Goal: Task Accomplishment & Management: Complete application form

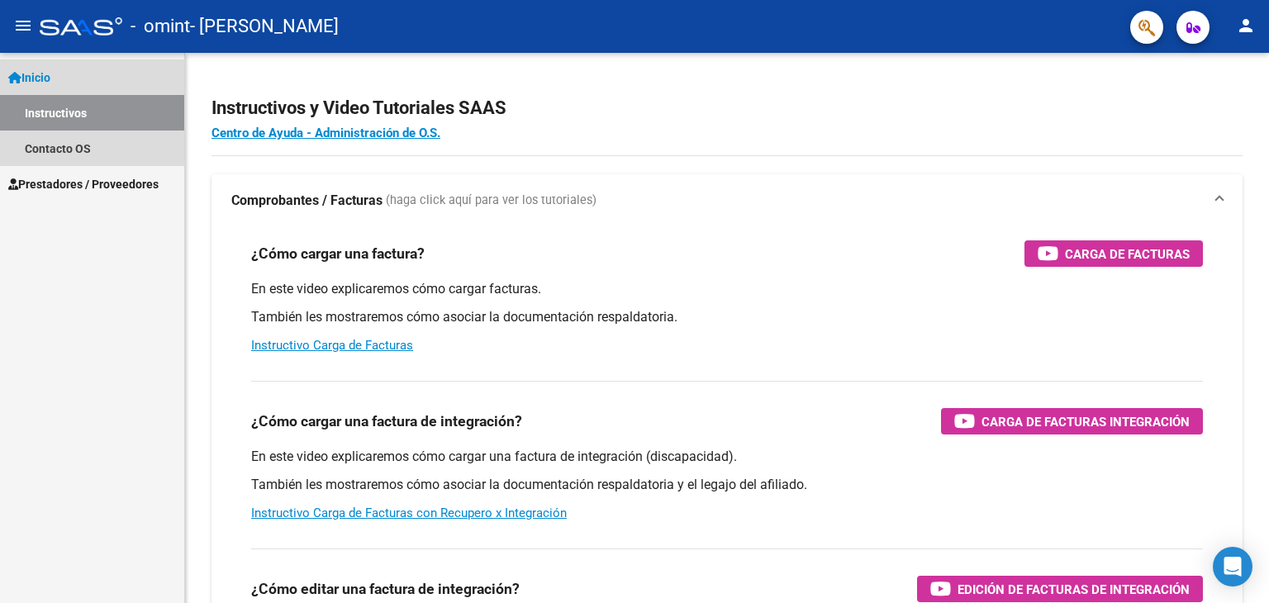
click at [40, 74] on span "Inicio" at bounding box center [29, 78] width 42 height 18
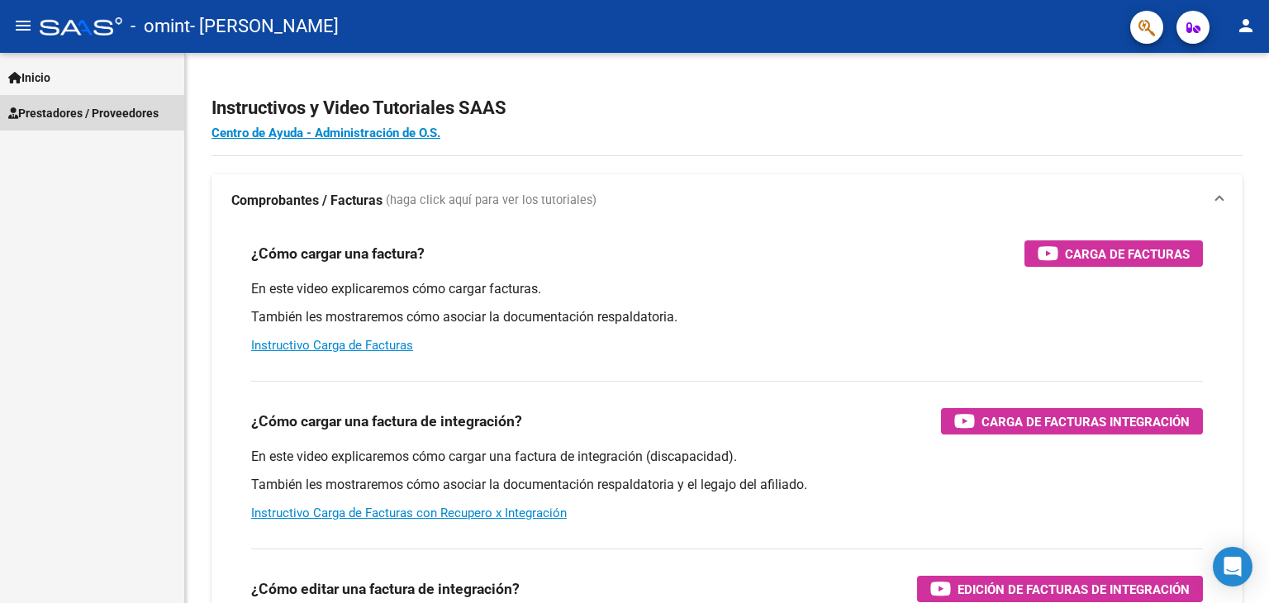
click at [26, 105] on span "Prestadores / Proveedores" at bounding box center [83, 113] width 150 height 18
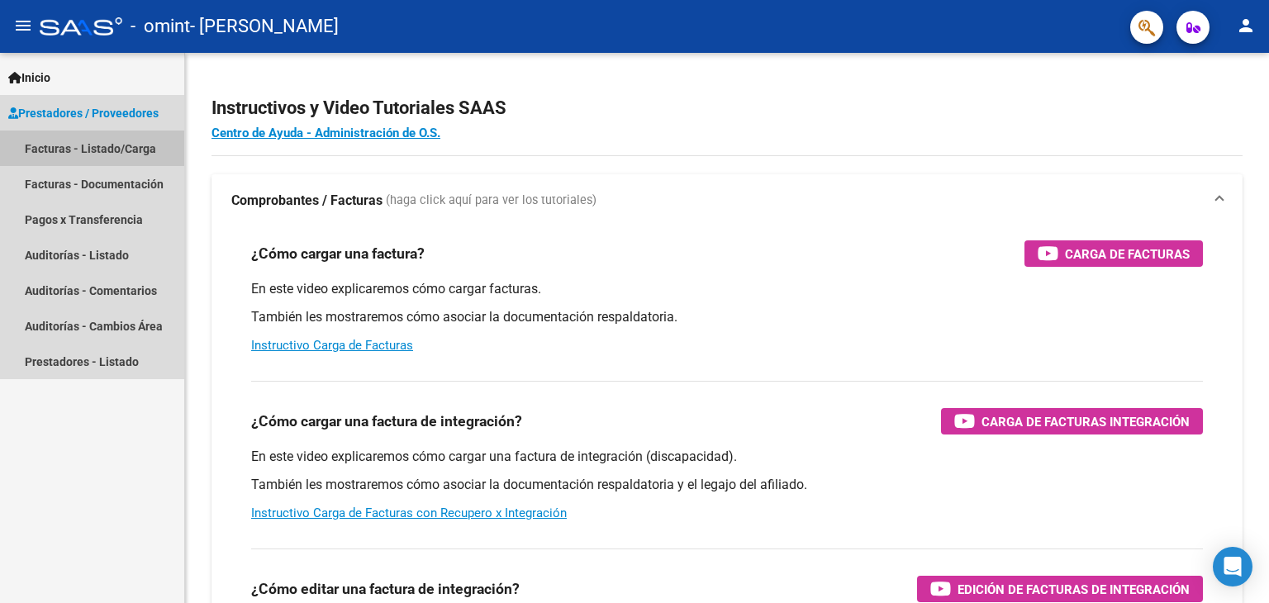
click at [71, 147] on link "Facturas - Listado/Carga" at bounding box center [92, 149] width 184 height 36
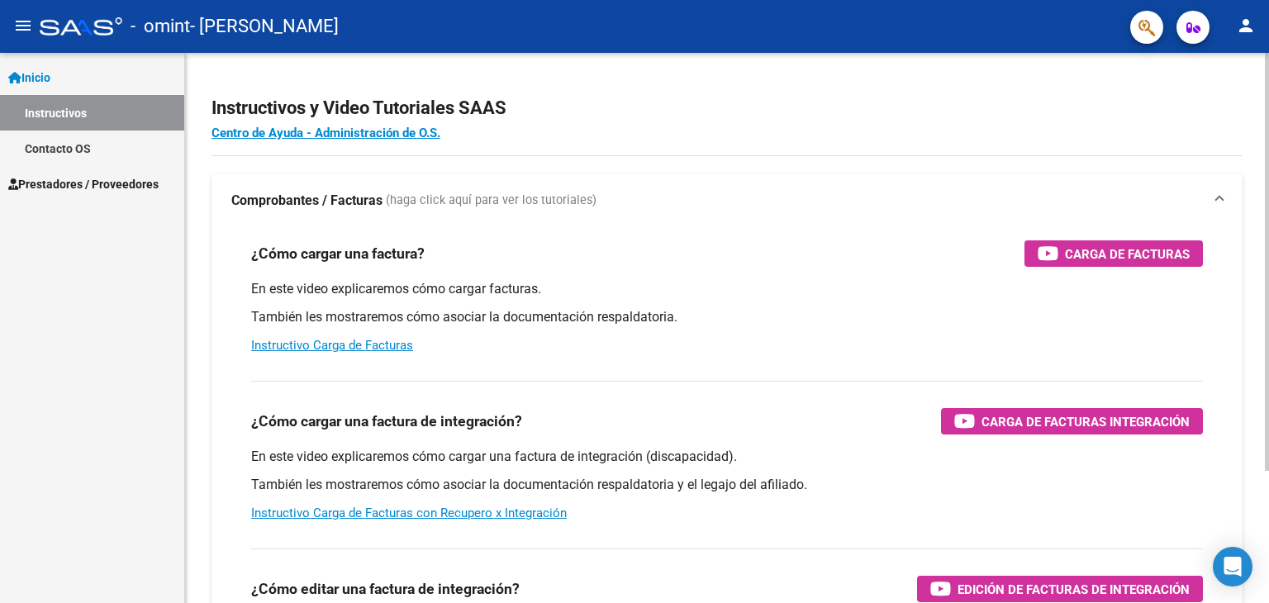
scroll to position [83, 0]
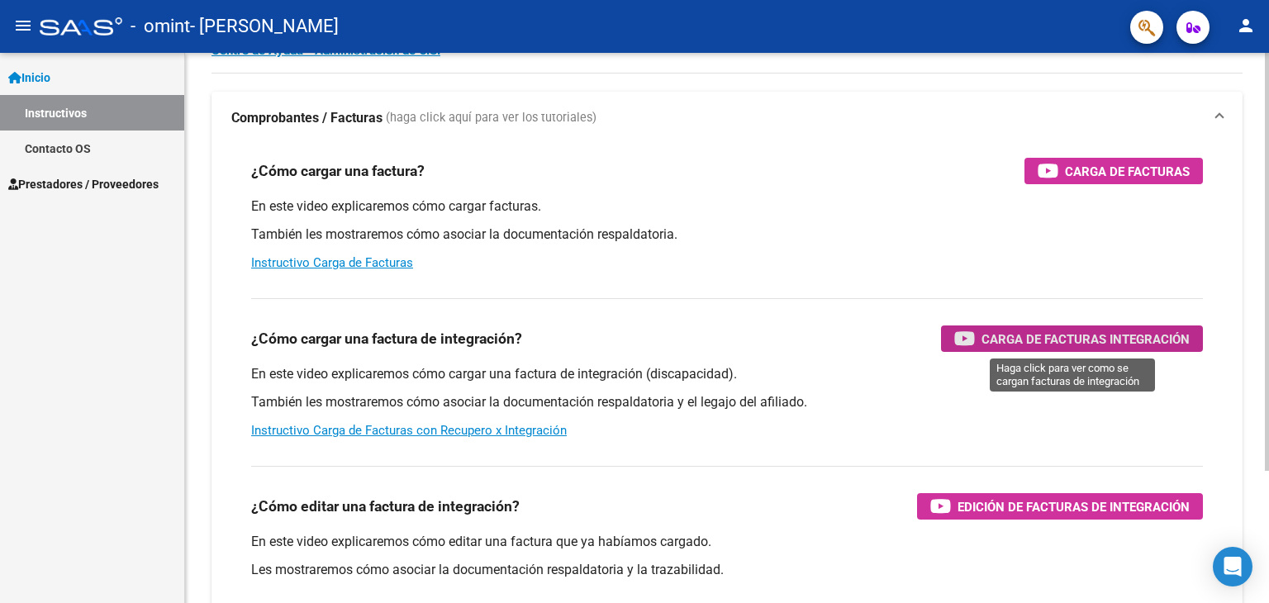
click at [1097, 334] on span "Carga de Facturas Integración" at bounding box center [1086, 339] width 208 height 21
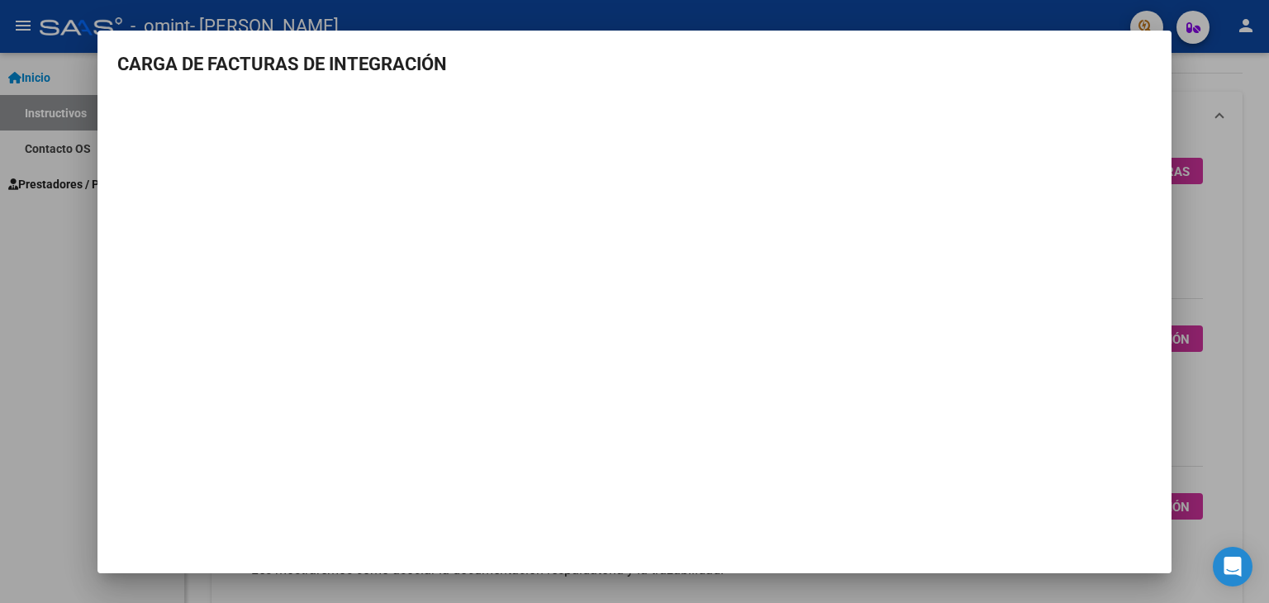
click at [1243, 167] on div at bounding box center [634, 301] width 1269 height 603
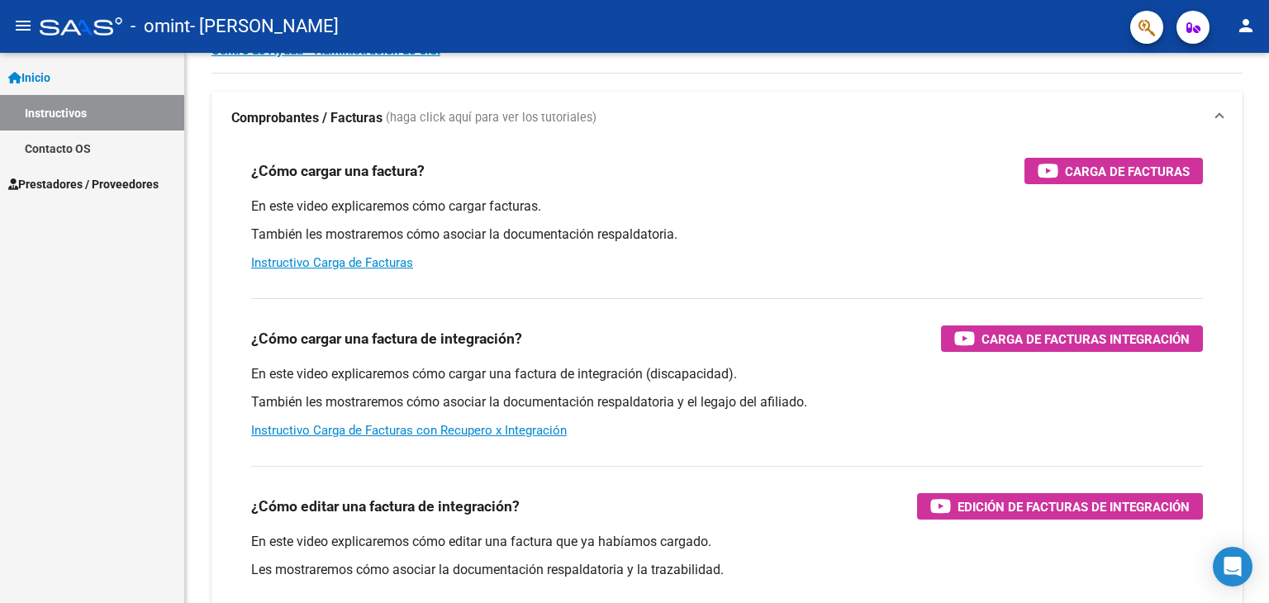
click at [40, 186] on span "Prestadores / Proveedores" at bounding box center [83, 184] width 150 height 18
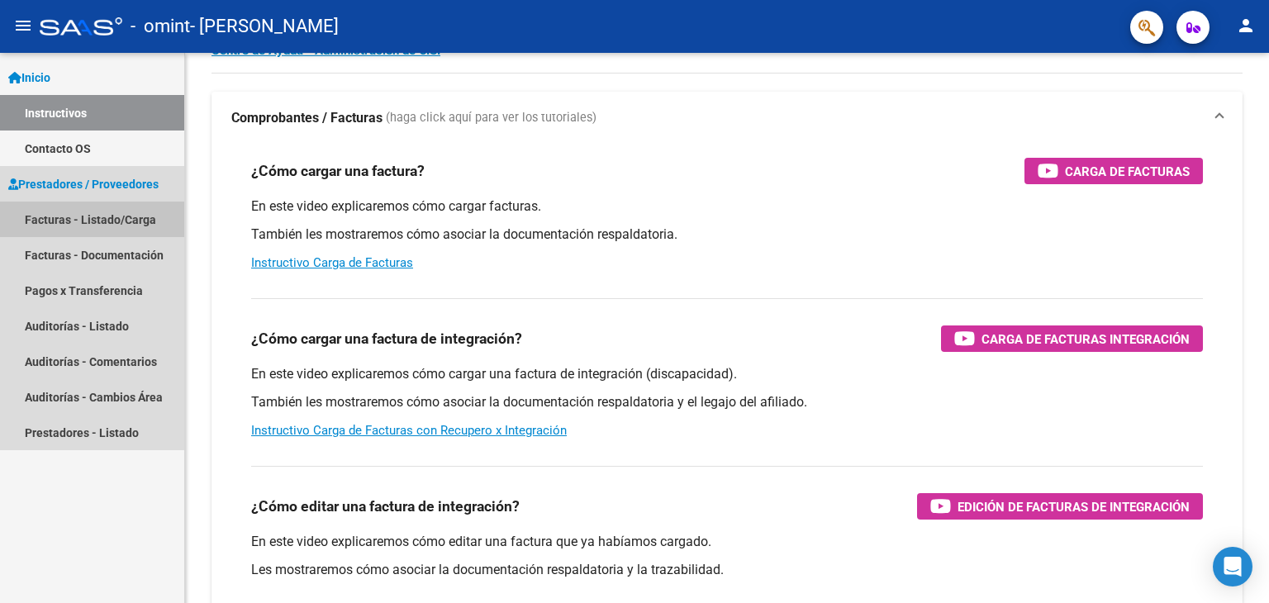
click at [53, 220] on link "Facturas - Listado/Carga" at bounding box center [92, 220] width 184 height 36
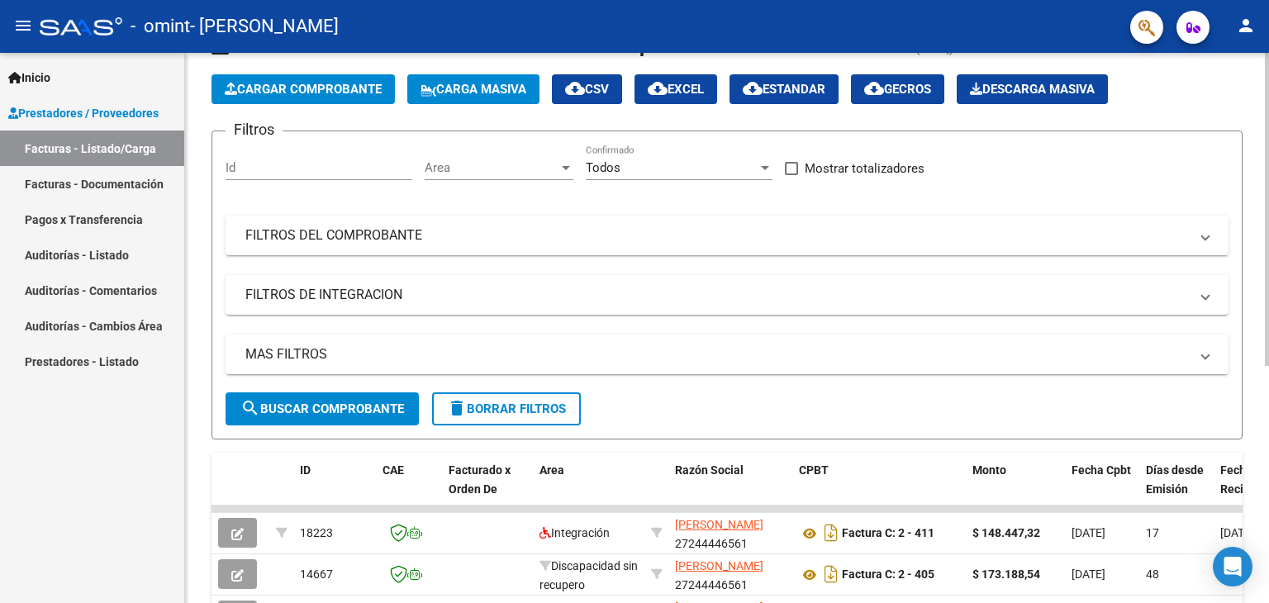
scroll to position [83, 0]
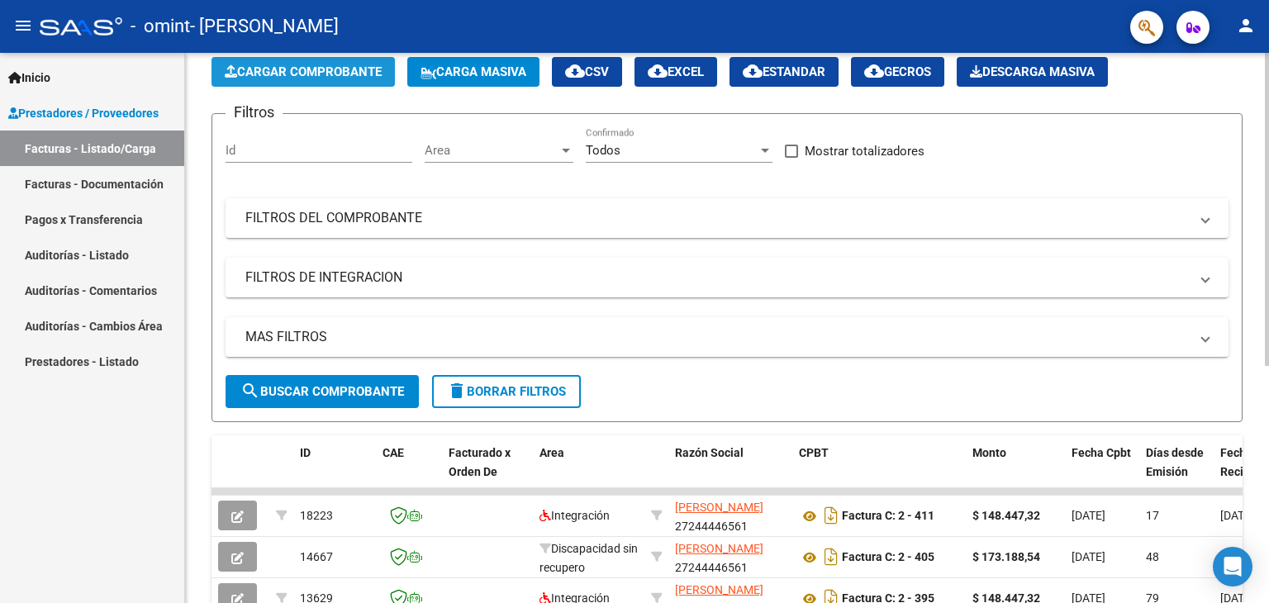
click at [347, 80] on button "Cargar Comprobante" at bounding box center [303, 72] width 183 height 30
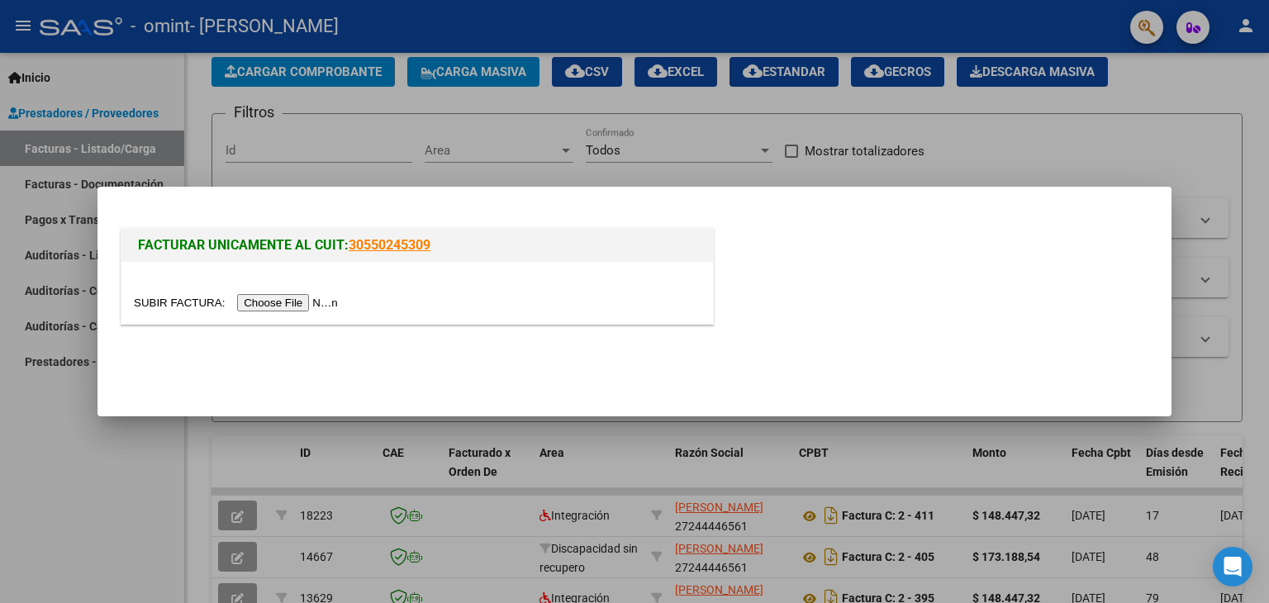
click at [302, 302] on input "file" at bounding box center [238, 302] width 209 height 17
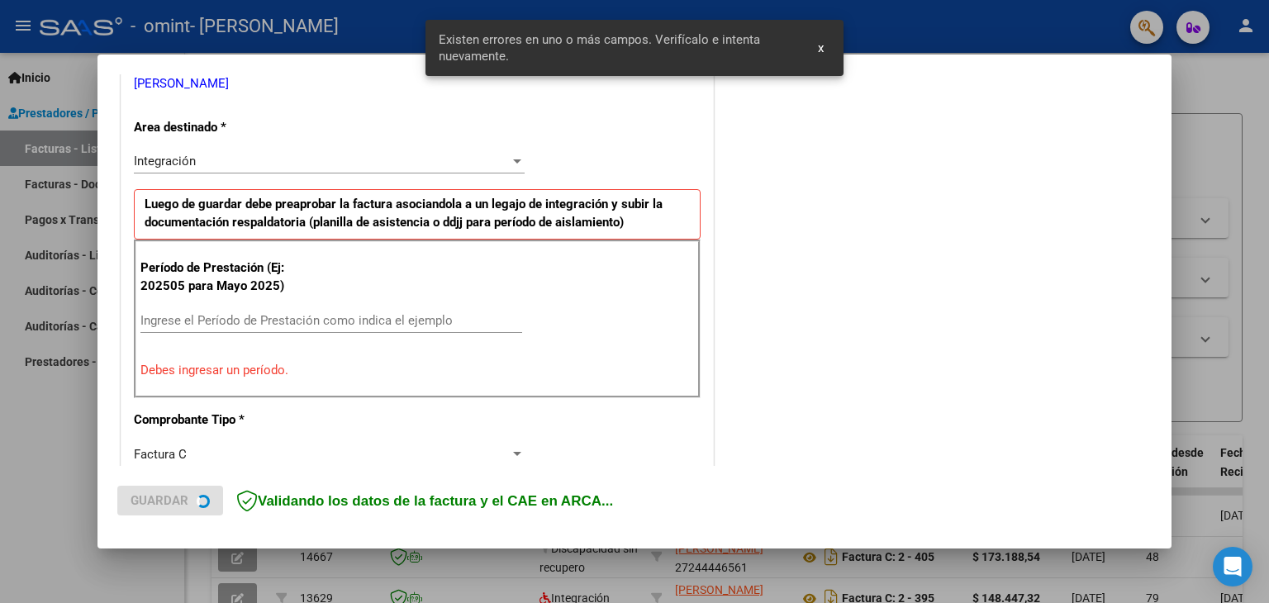
scroll to position [347, 0]
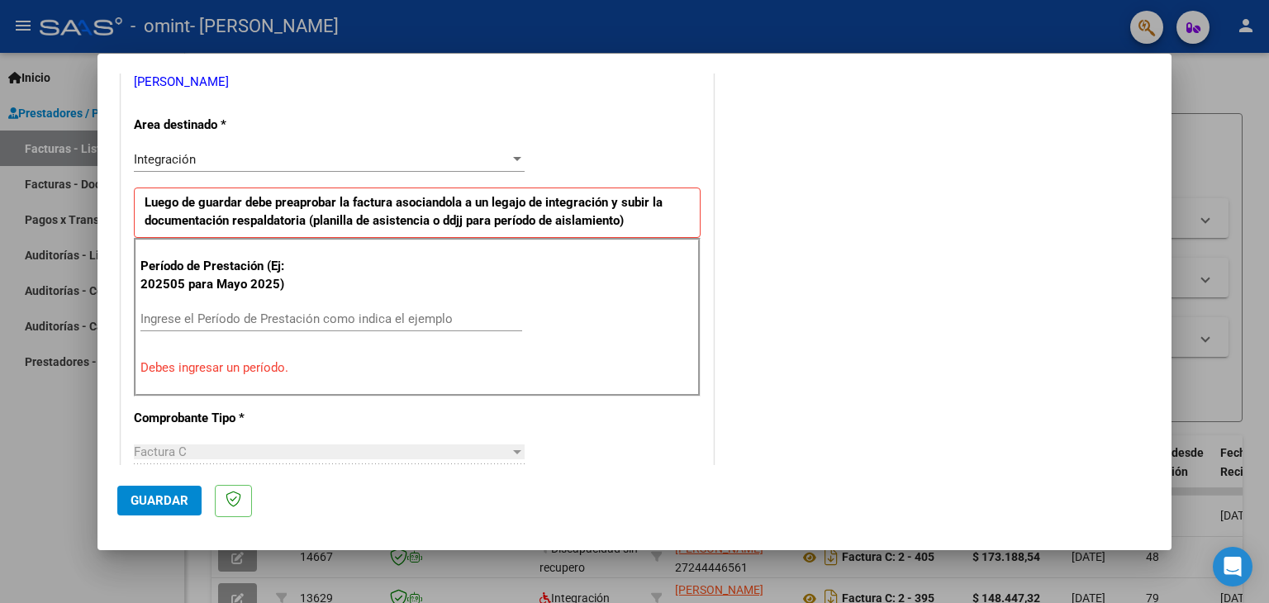
click at [1234, 110] on div at bounding box center [634, 301] width 1269 height 603
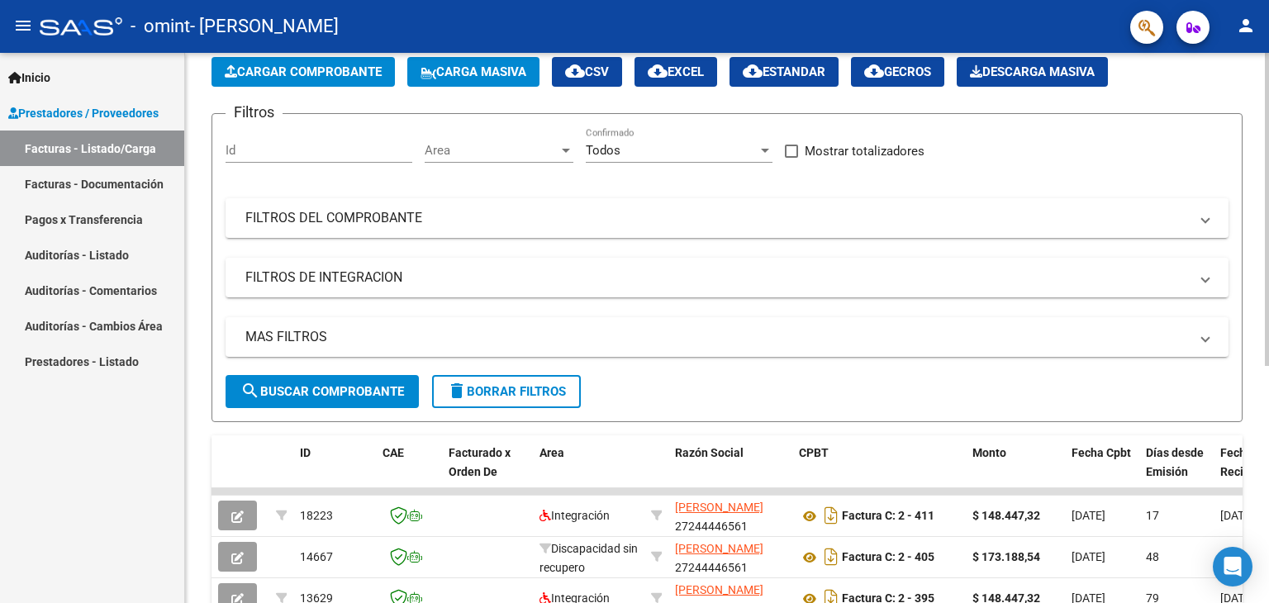
click at [306, 77] on span "Cargar Comprobante" at bounding box center [303, 71] width 157 height 15
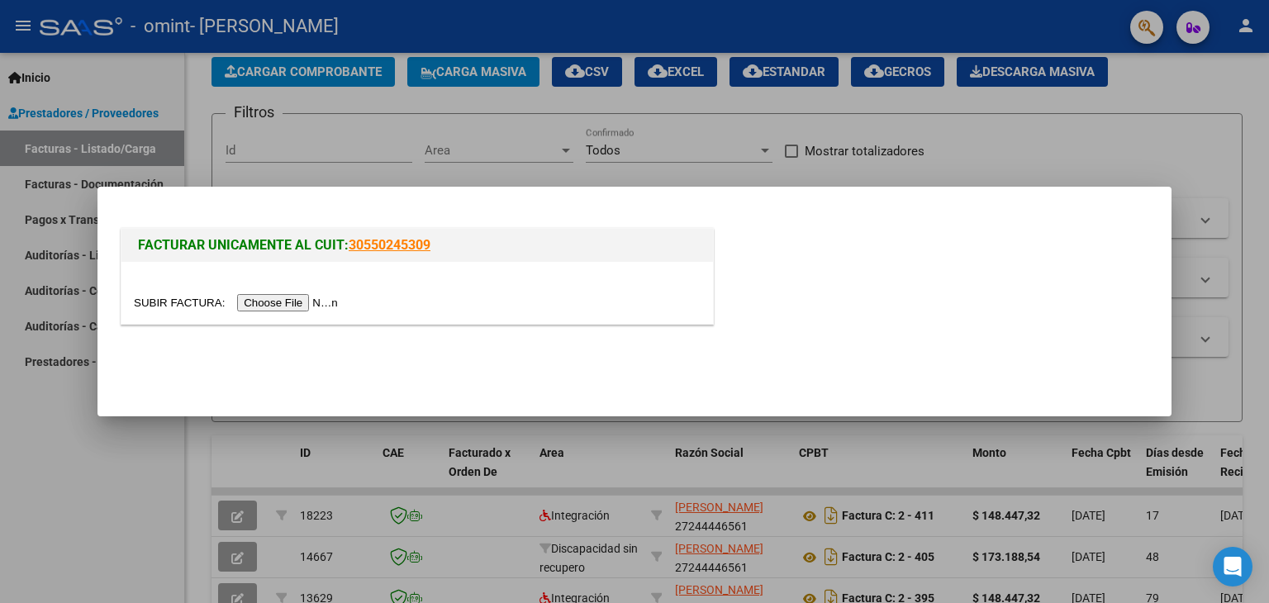
click at [276, 302] on input "file" at bounding box center [238, 302] width 209 height 17
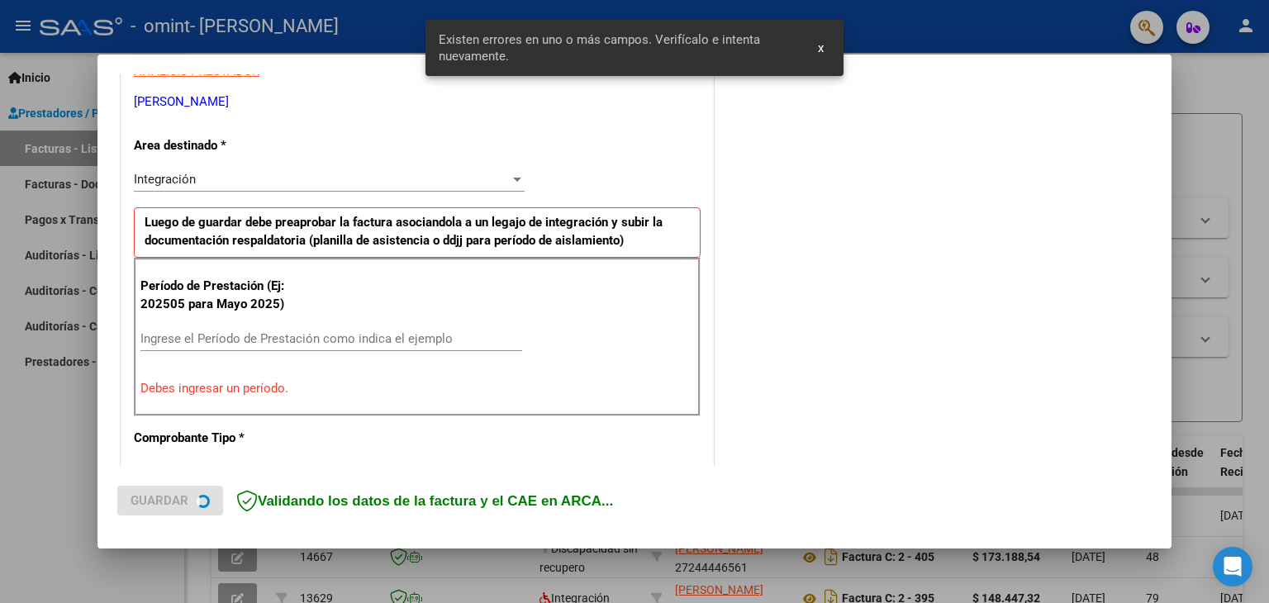
scroll to position [347, 0]
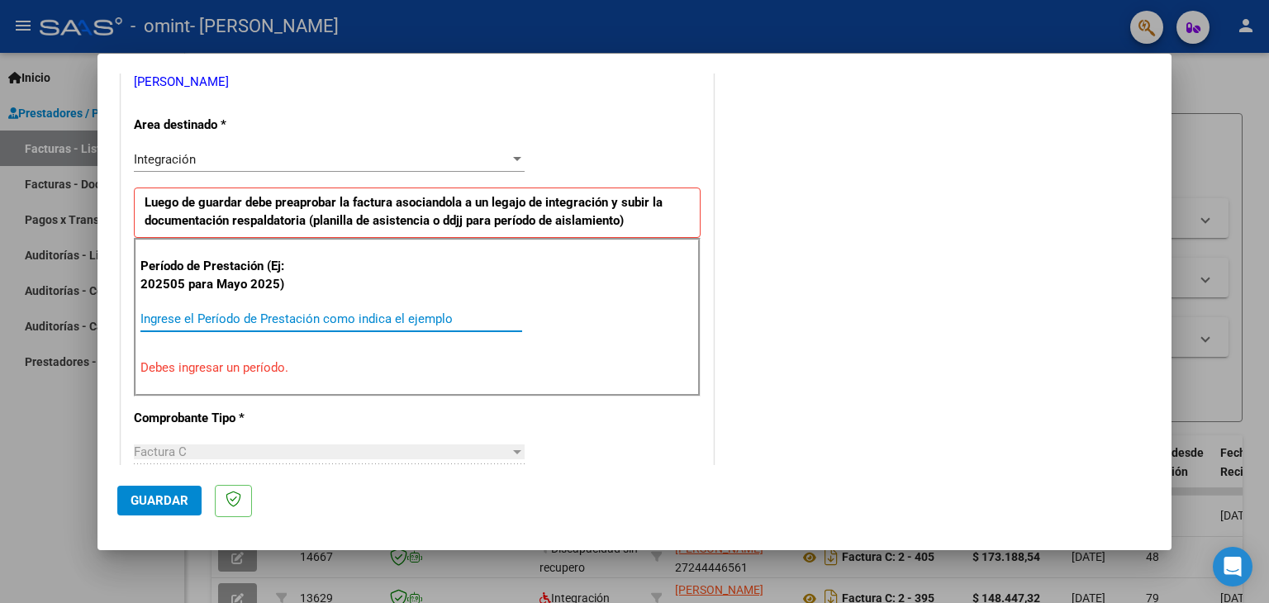
click at [231, 317] on input "Ingrese el Período de Prestación como indica el ejemplo" at bounding box center [331, 319] width 382 height 15
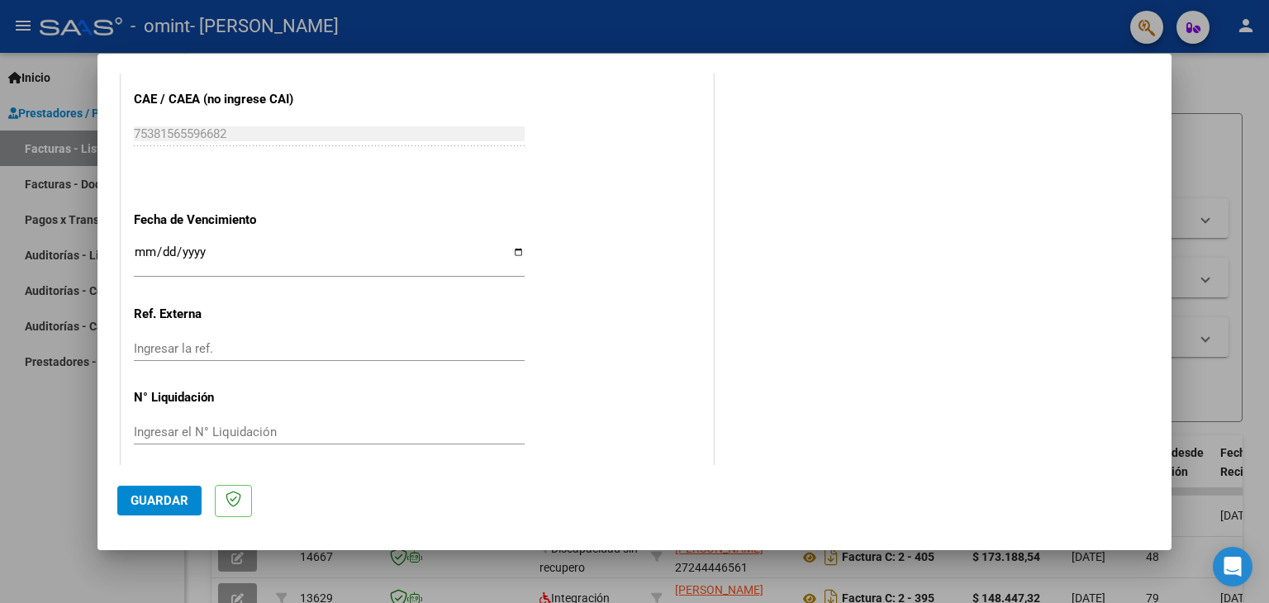
scroll to position [1060, 0]
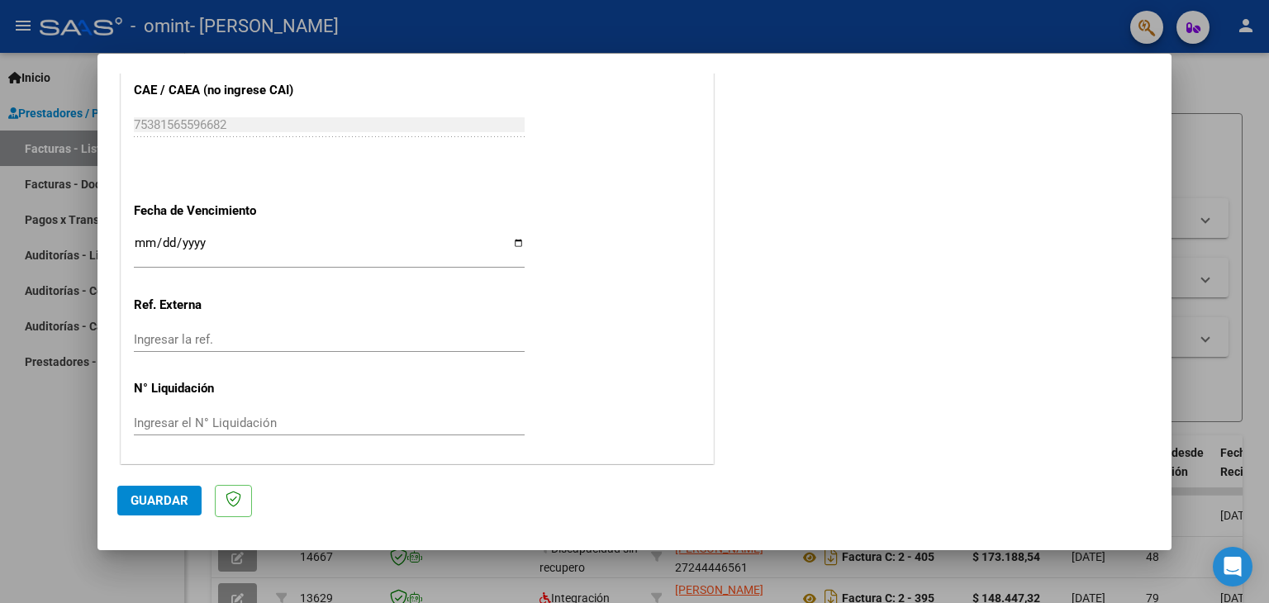
type input "202507"
click at [172, 495] on span "Guardar" at bounding box center [160, 500] width 58 height 15
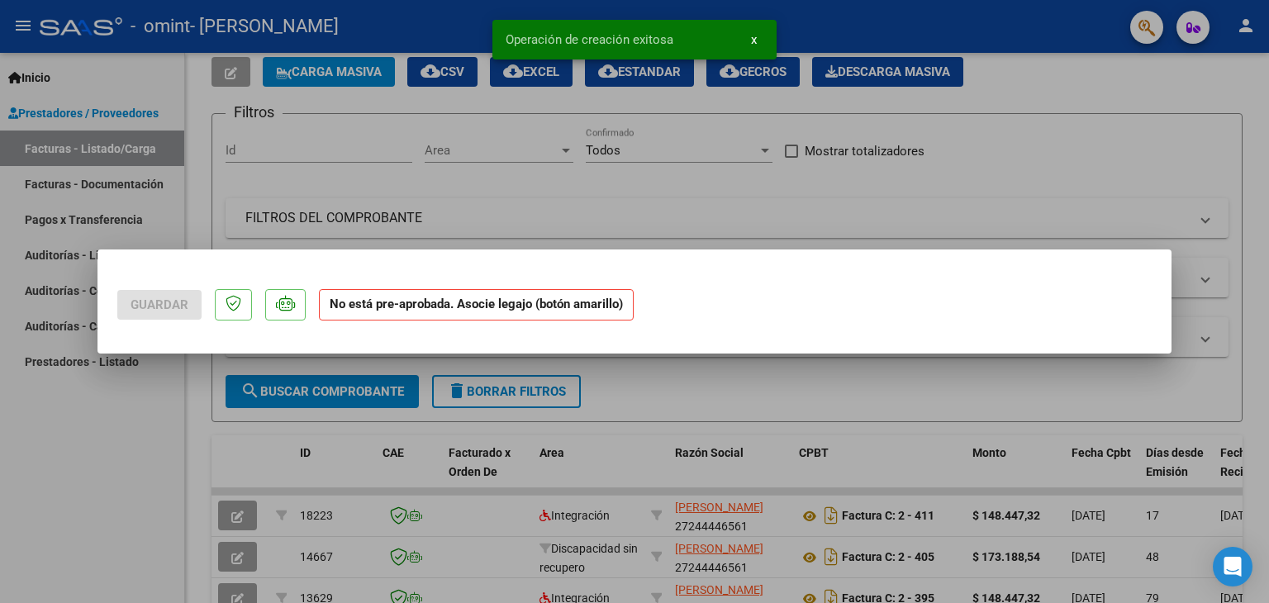
scroll to position [0, 0]
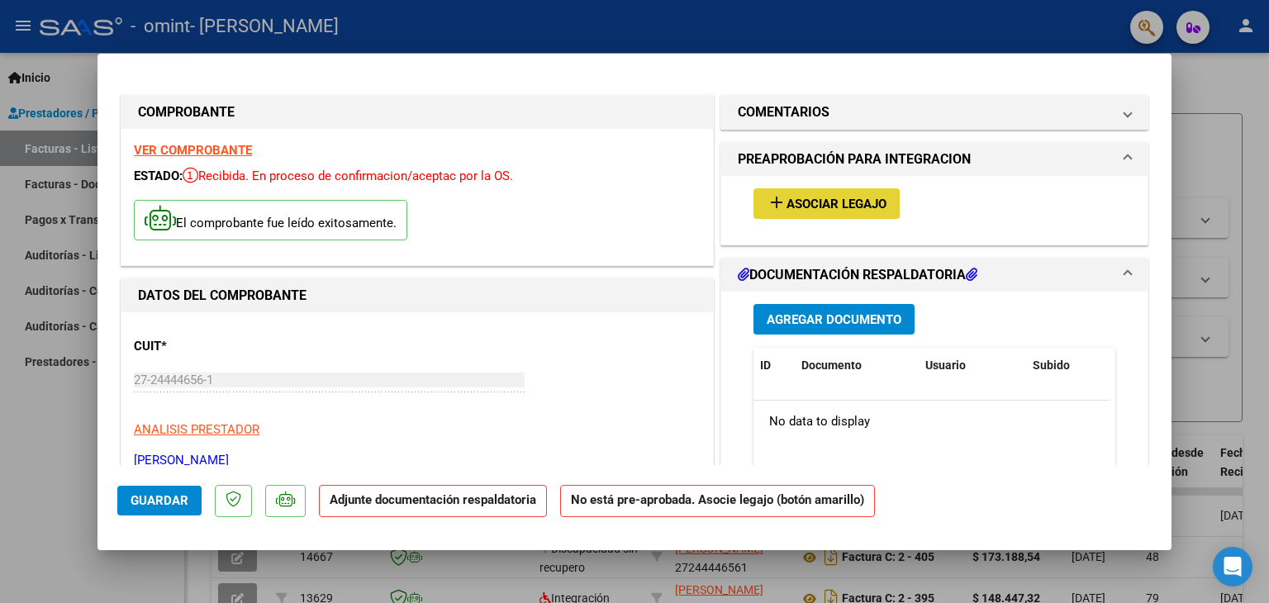
click at [789, 203] on span "Asociar Legajo" at bounding box center [837, 204] width 100 height 15
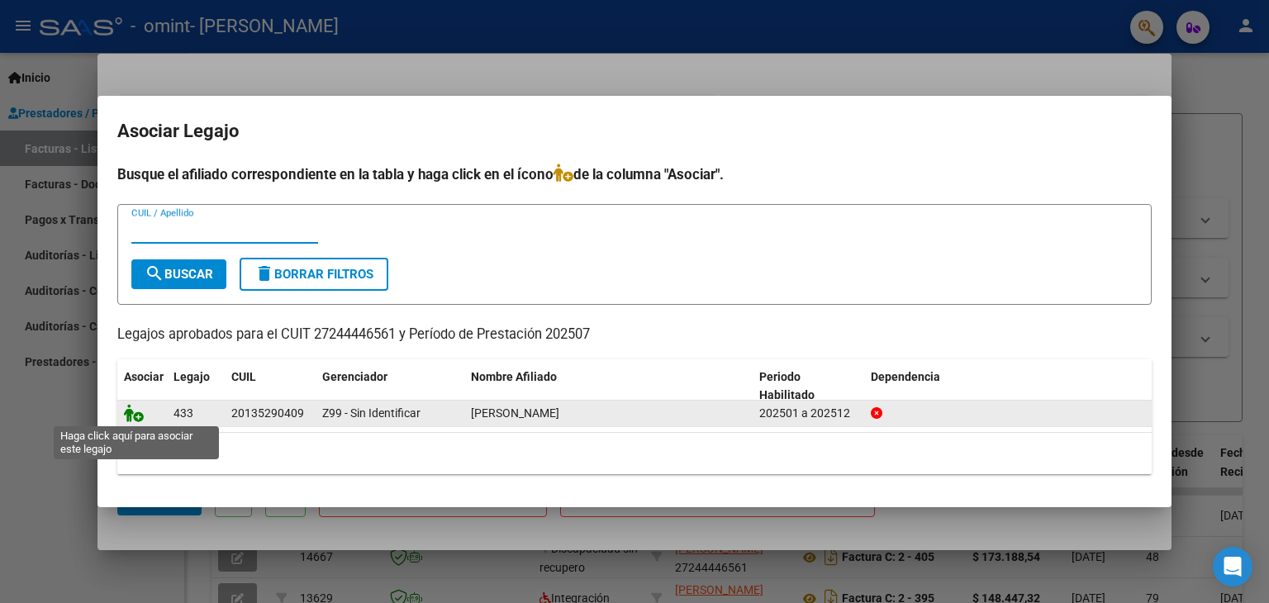
click at [139, 416] on icon at bounding box center [134, 413] width 20 height 18
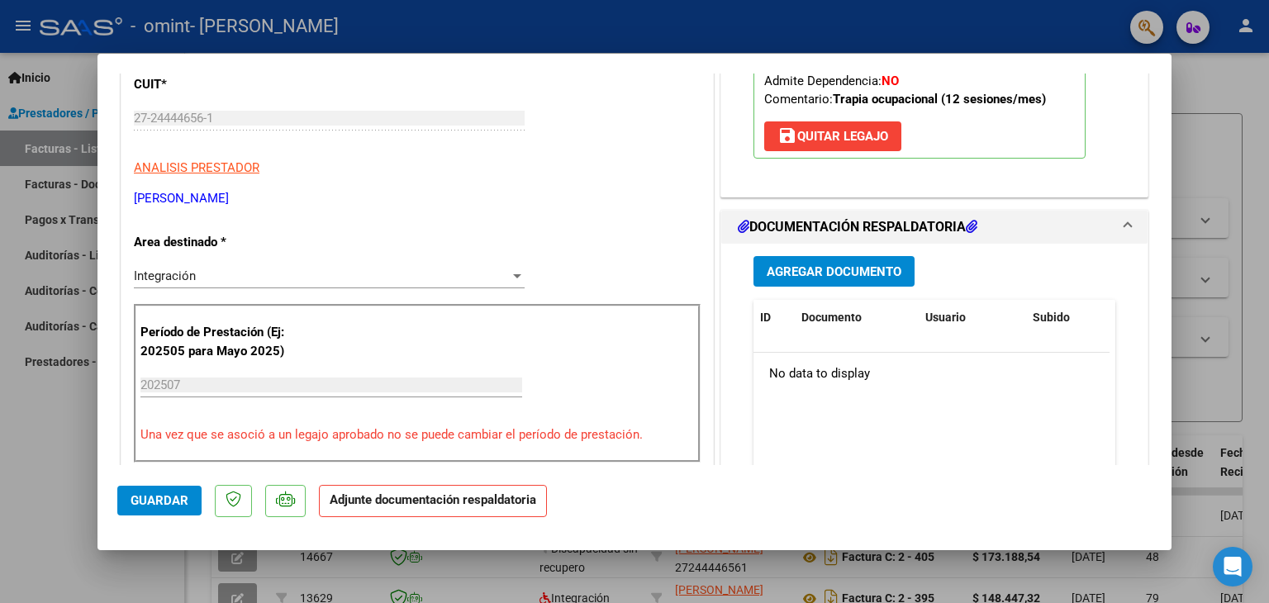
scroll to position [331, 0]
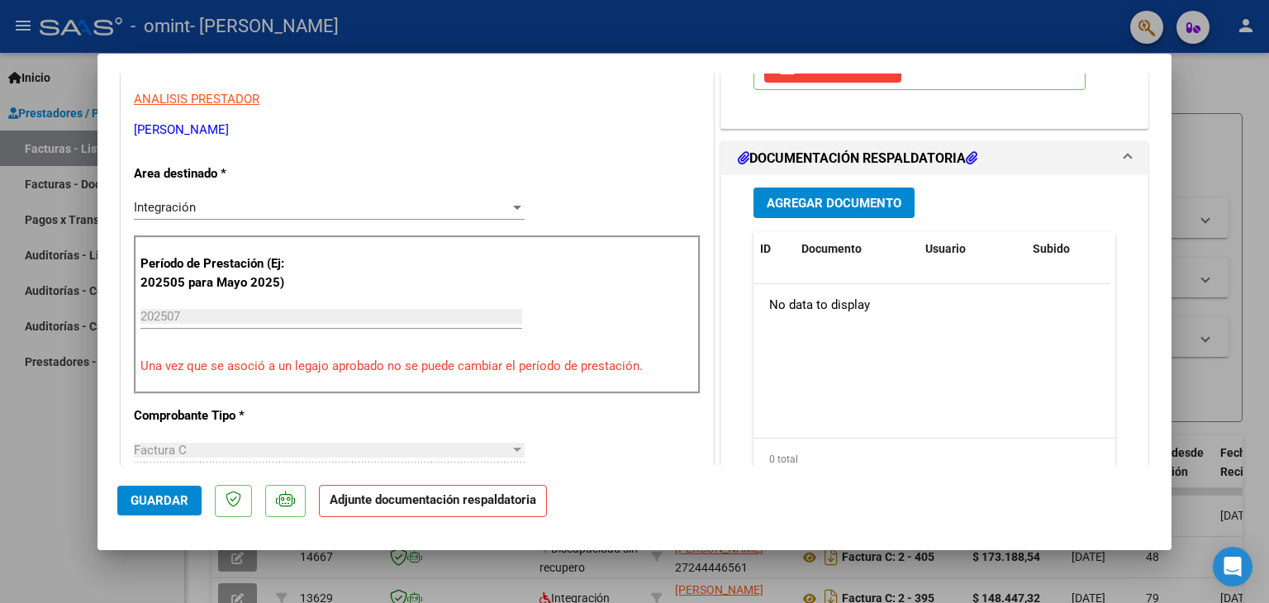
click at [831, 205] on span "Agregar Documento" at bounding box center [834, 203] width 135 height 15
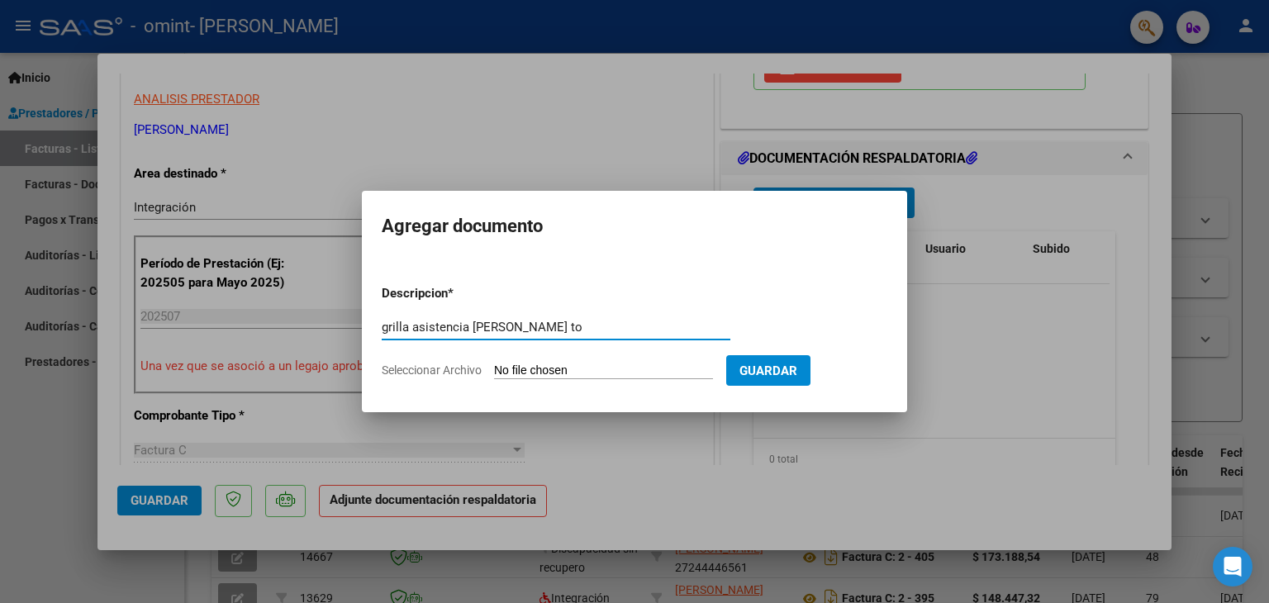
type input "grilla asistencia julio szenig to"
click at [552, 372] on input "Seleccionar Archivo" at bounding box center [603, 372] width 219 height 16
type input "C:\fakepath\13529040 grilla szenig jose to julio-_compressed.pdf"
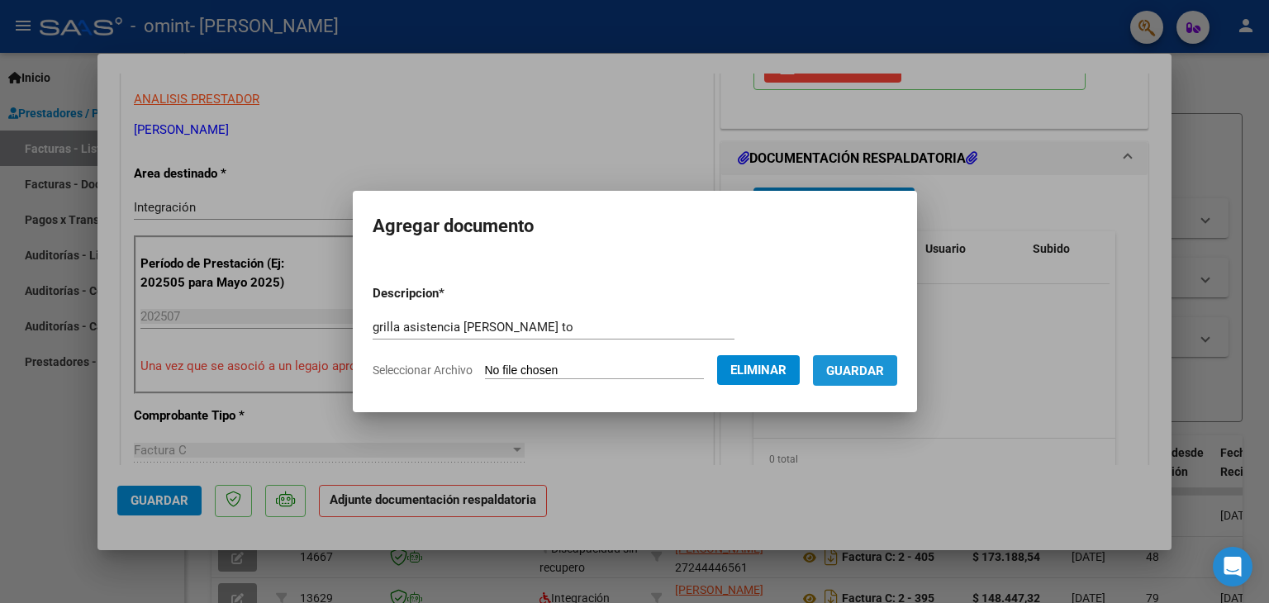
click at [850, 374] on span "Guardar" at bounding box center [855, 371] width 58 height 15
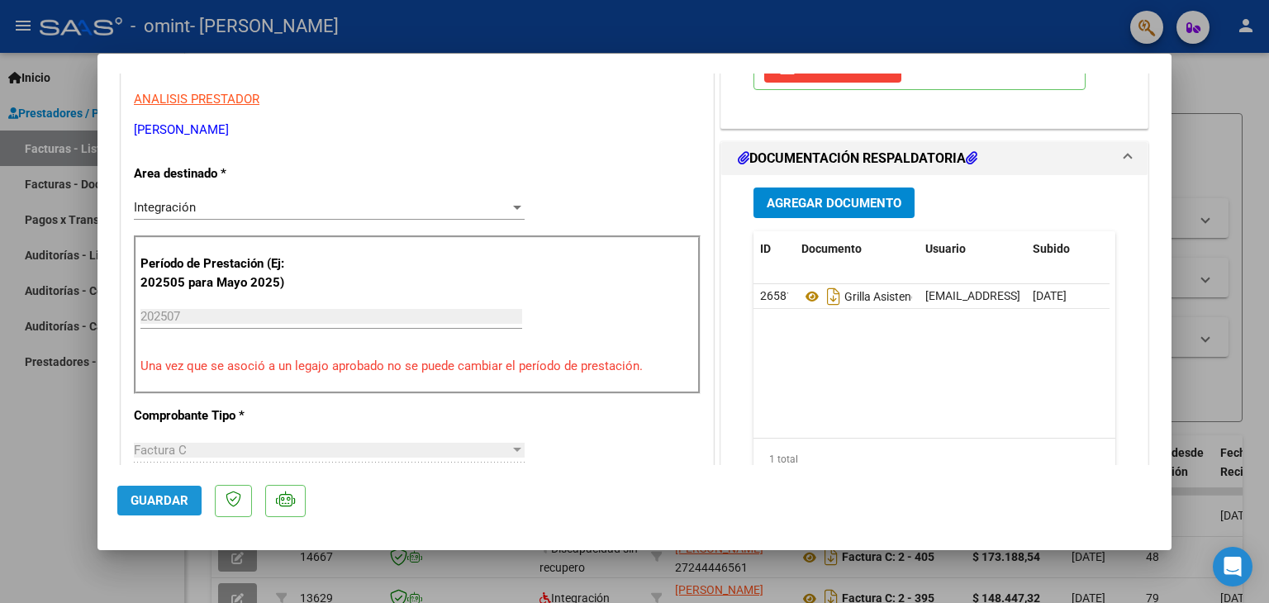
click at [174, 502] on span "Guardar" at bounding box center [160, 500] width 58 height 15
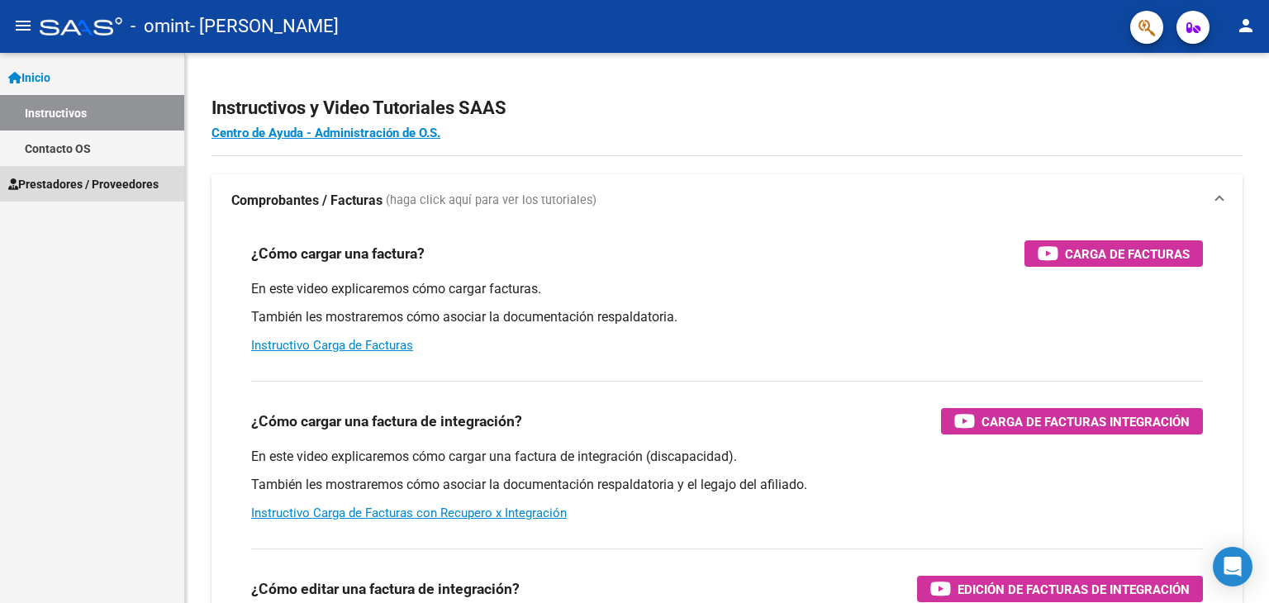
click at [99, 186] on span "Prestadores / Proveedores" at bounding box center [83, 184] width 150 height 18
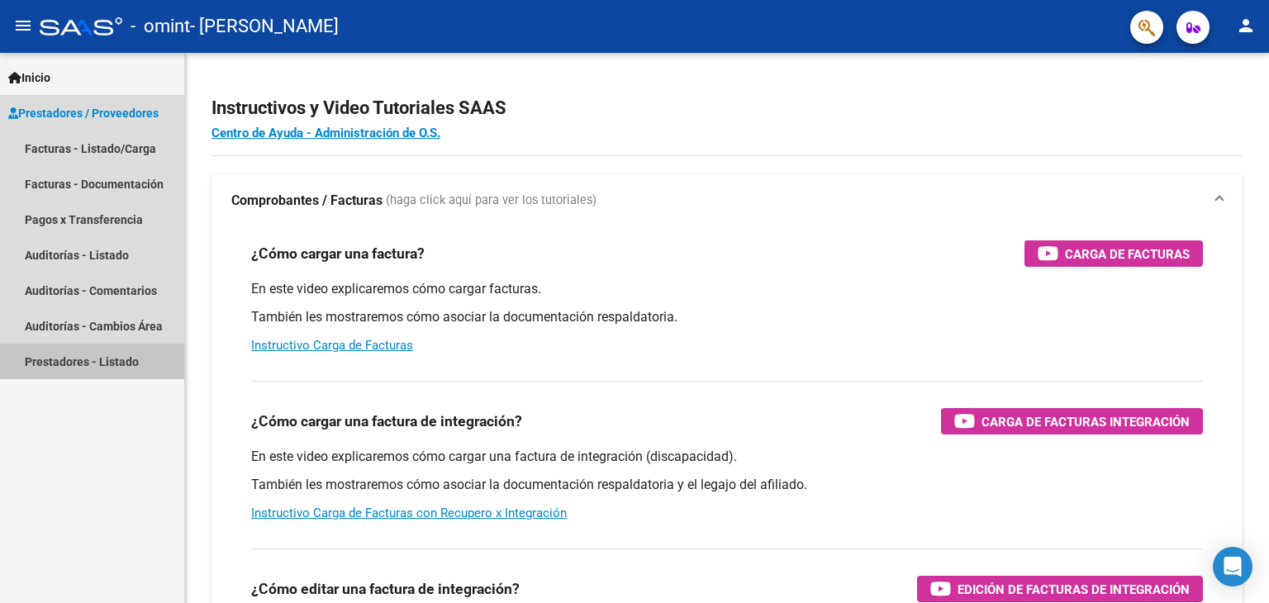
click at [59, 359] on link "Prestadores - Listado" at bounding box center [92, 362] width 184 height 36
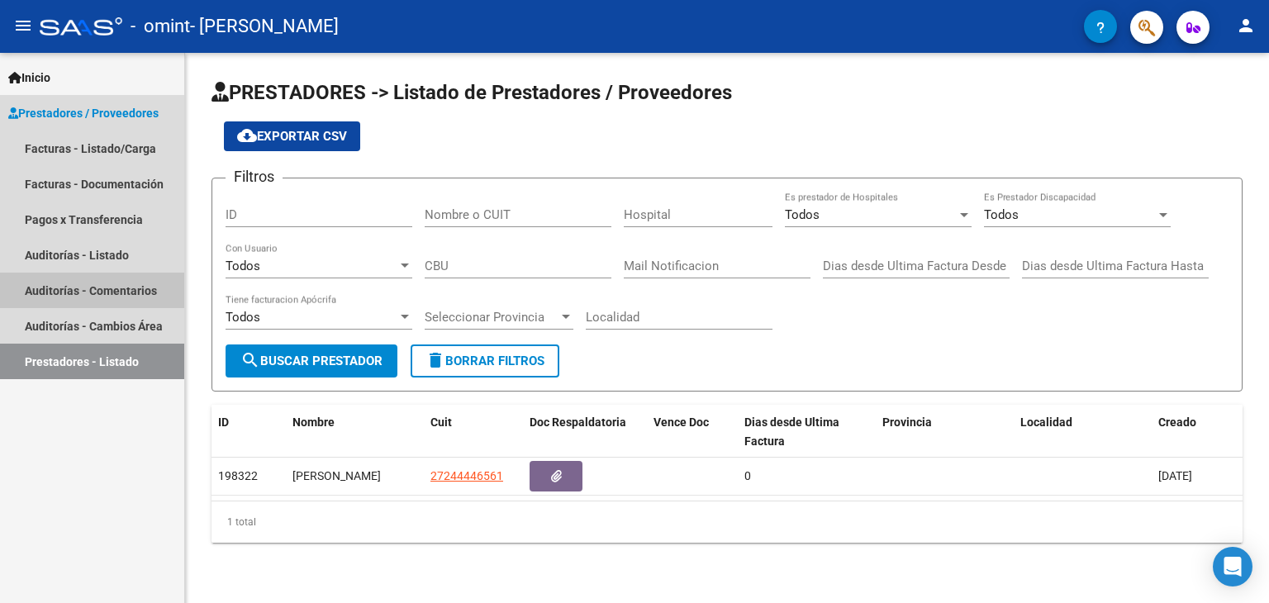
click at [88, 288] on link "Auditorías - Comentarios" at bounding box center [92, 291] width 184 height 36
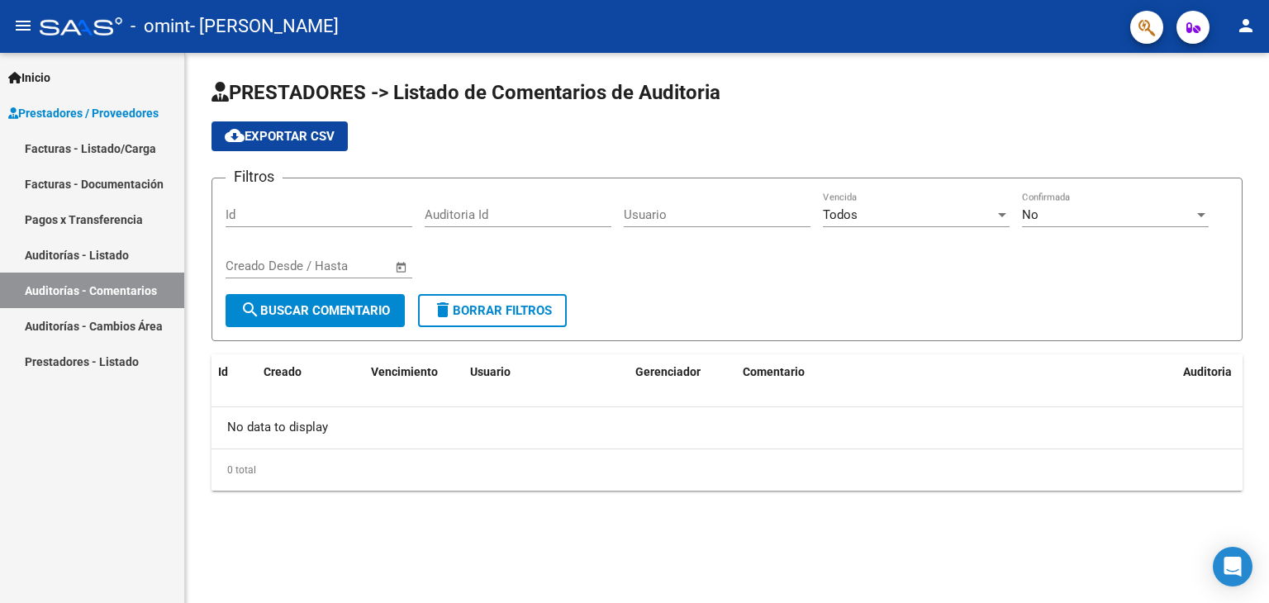
click at [100, 215] on link "Pagos x Transferencia" at bounding box center [92, 220] width 184 height 36
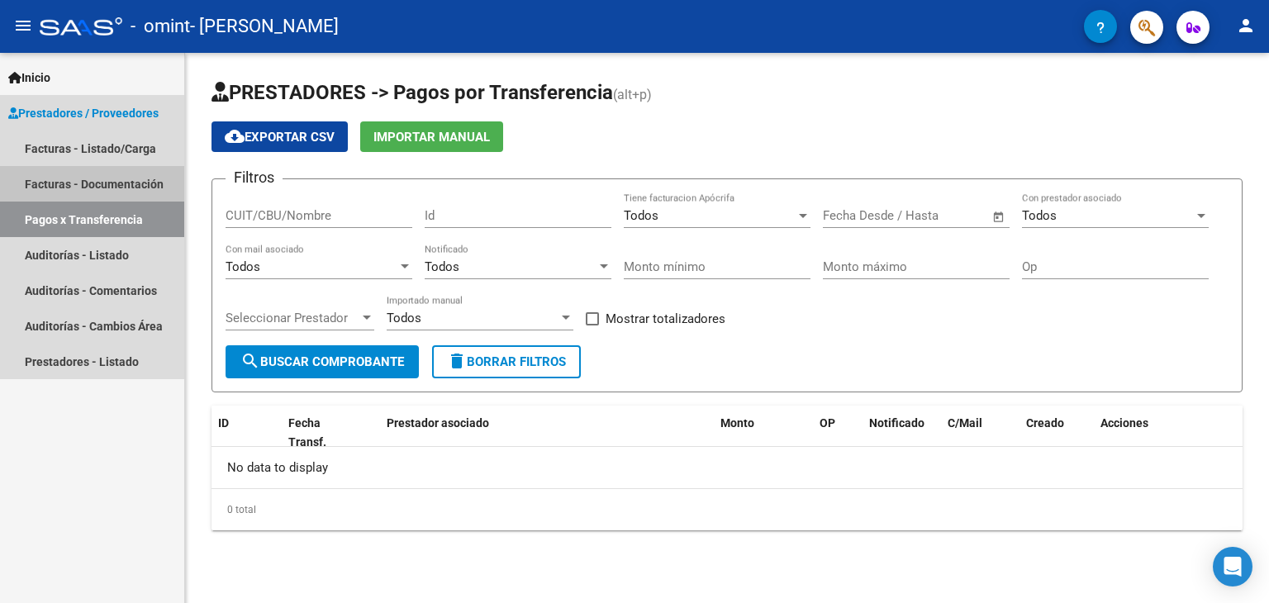
click at [117, 183] on link "Facturas - Documentación" at bounding box center [92, 184] width 184 height 36
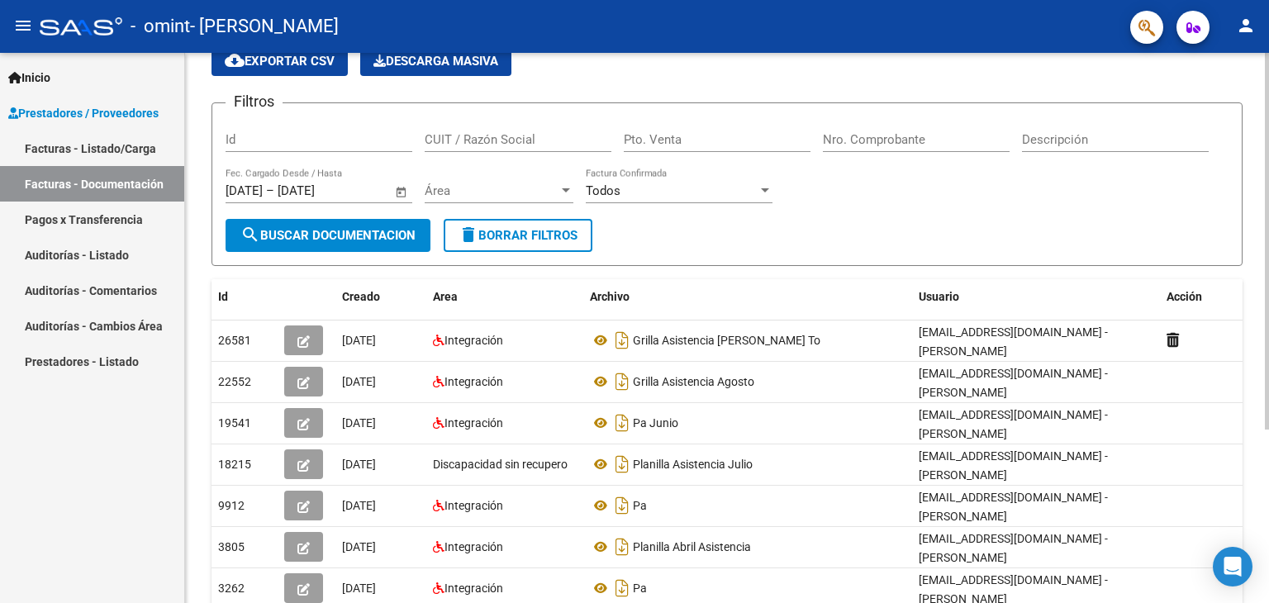
scroll to position [165, 0]
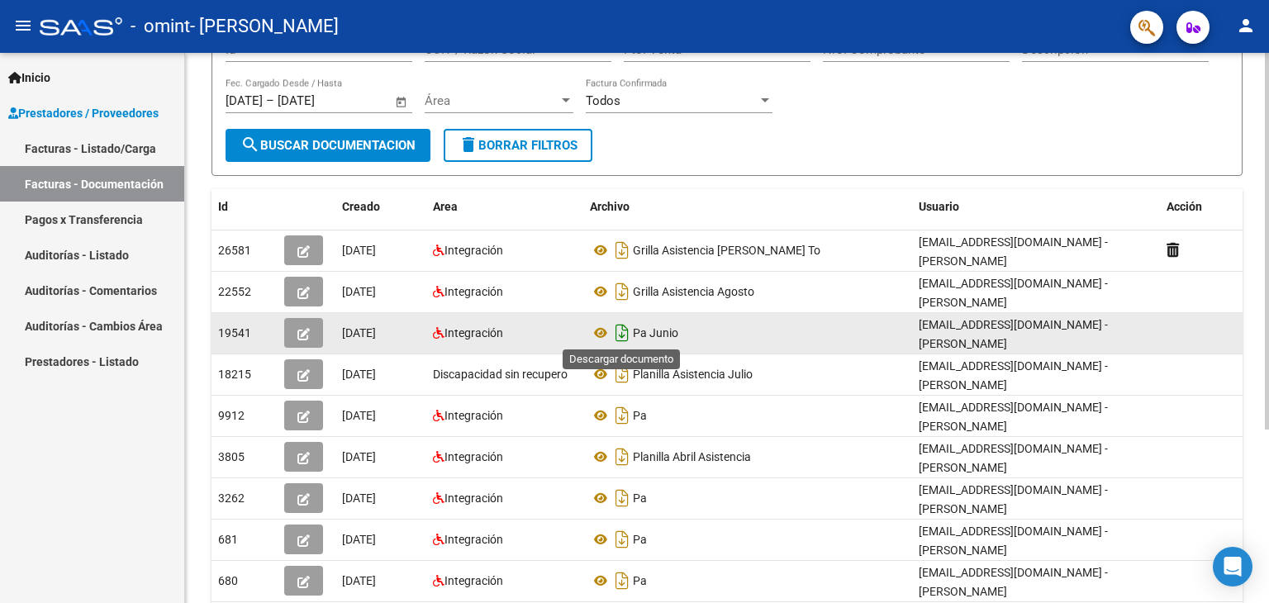
click at [621, 332] on icon "Descargar documento" at bounding box center [621, 333] width 21 height 26
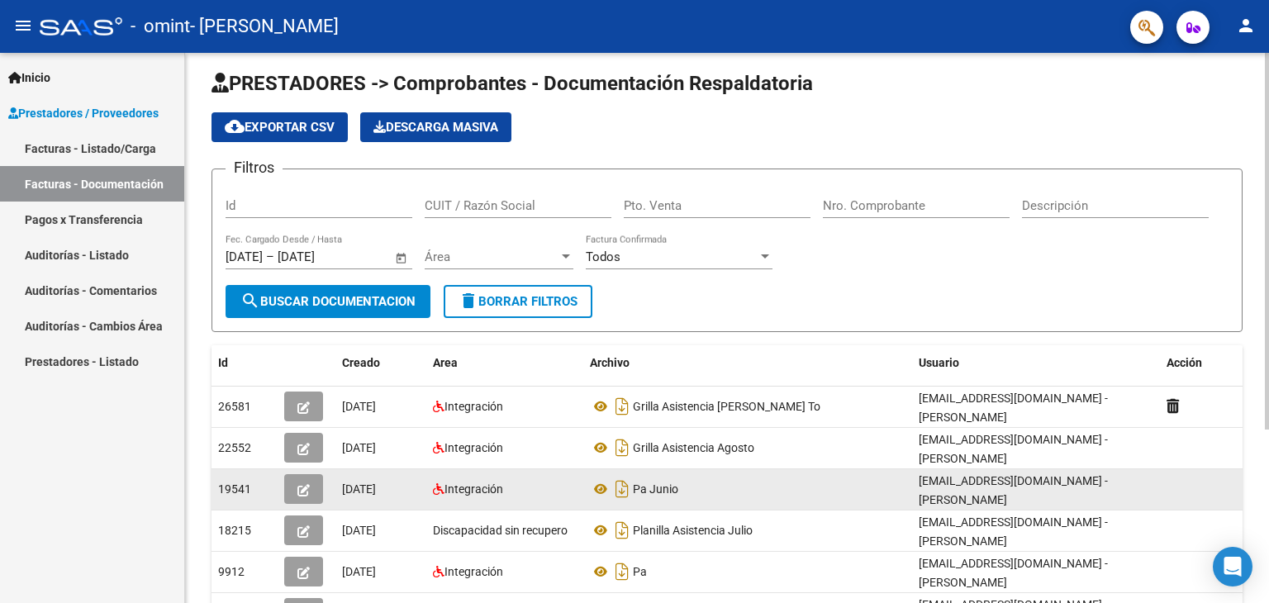
scroll to position [0, 0]
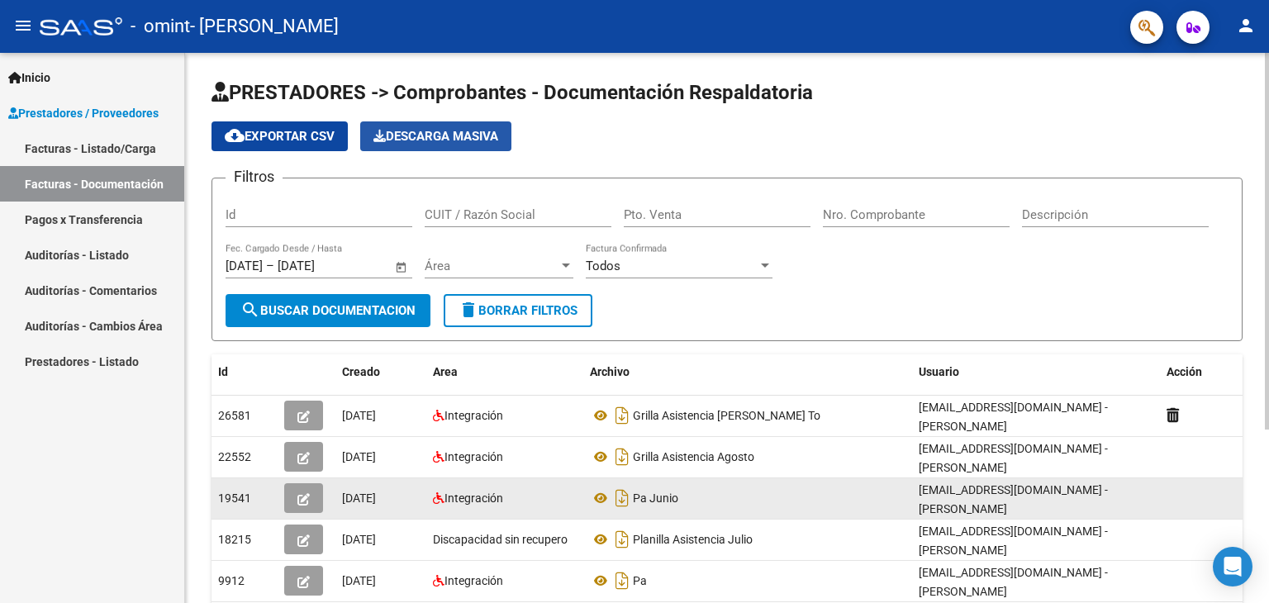
click at [446, 140] on span "Descarga Masiva" at bounding box center [436, 136] width 125 height 15
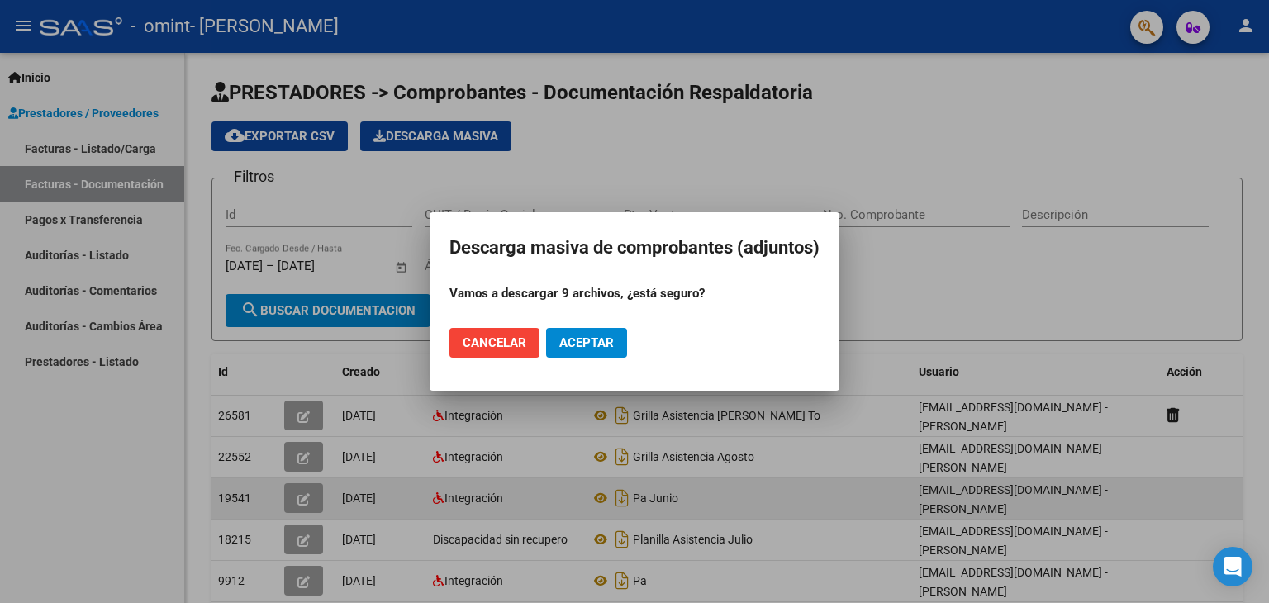
click at [910, 275] on div at bounding box center [634, 301] width 1269 height 603
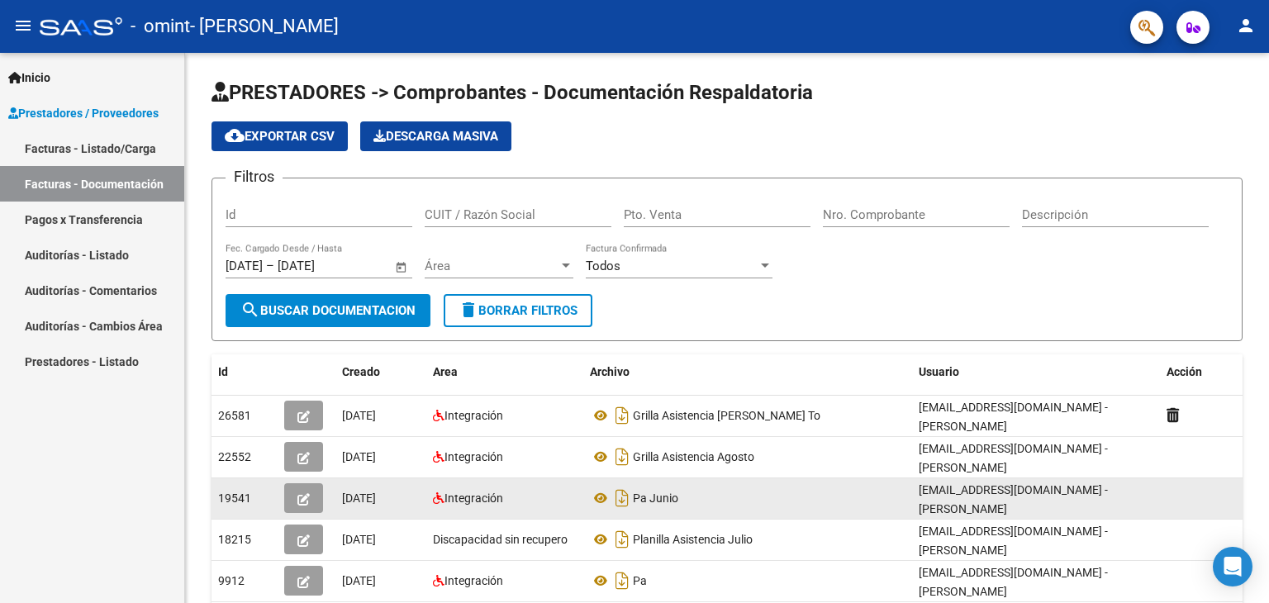
click at [92, 145] on link "Facturas - Listado/Carga" at bounding box center [92, 149] width 184 height 36
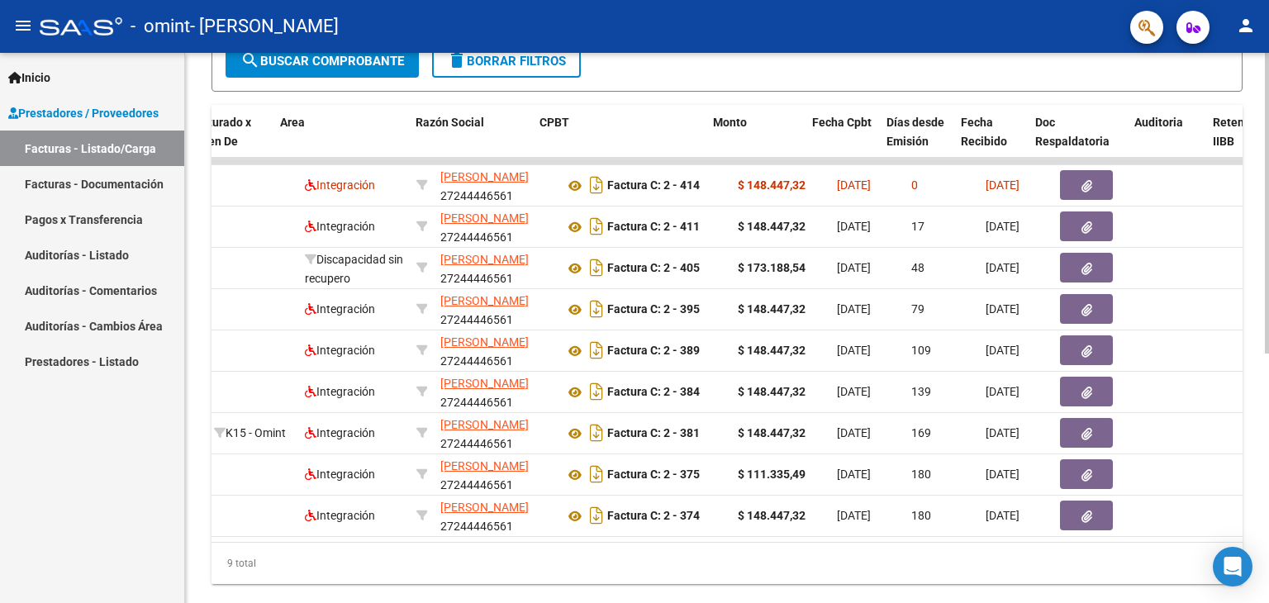
scroll to position [0, 259]
